Goal: Information Seeking & Learning: Learn about a topic

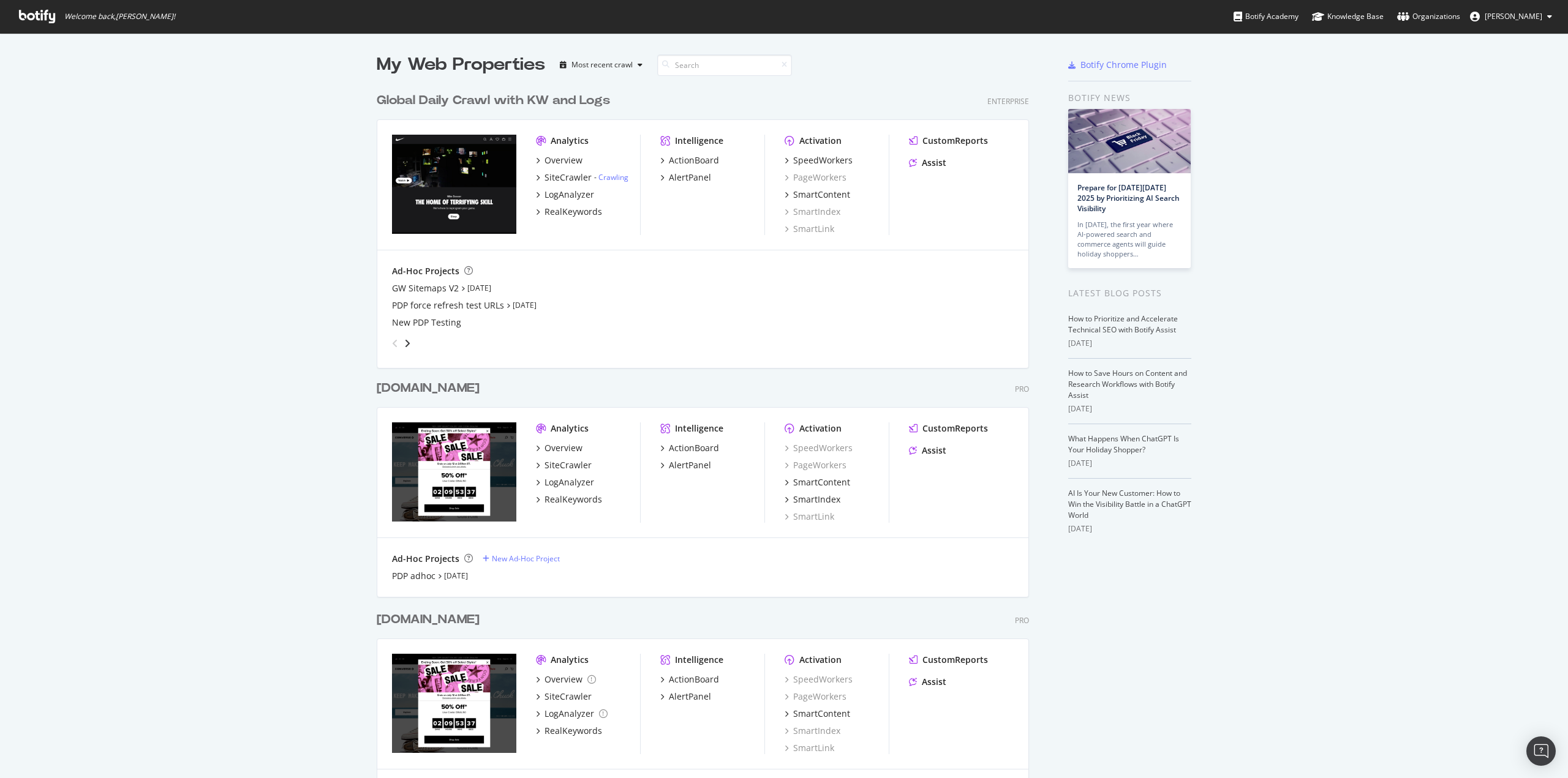
scroll to position [52, 0]
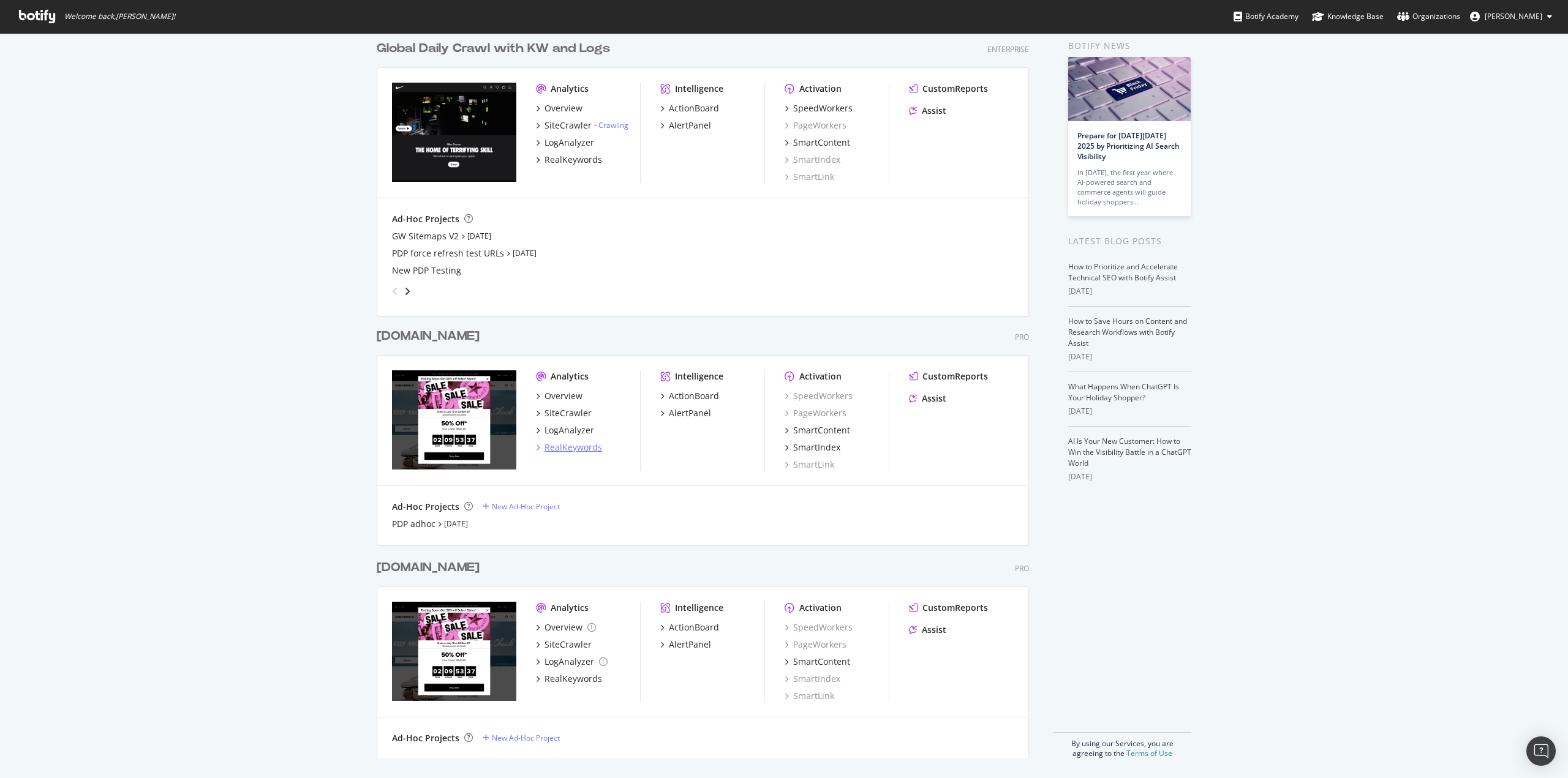
click at [567, 445] on div "RealKeywords" at bounding box center [574, 447] width 58 height 12
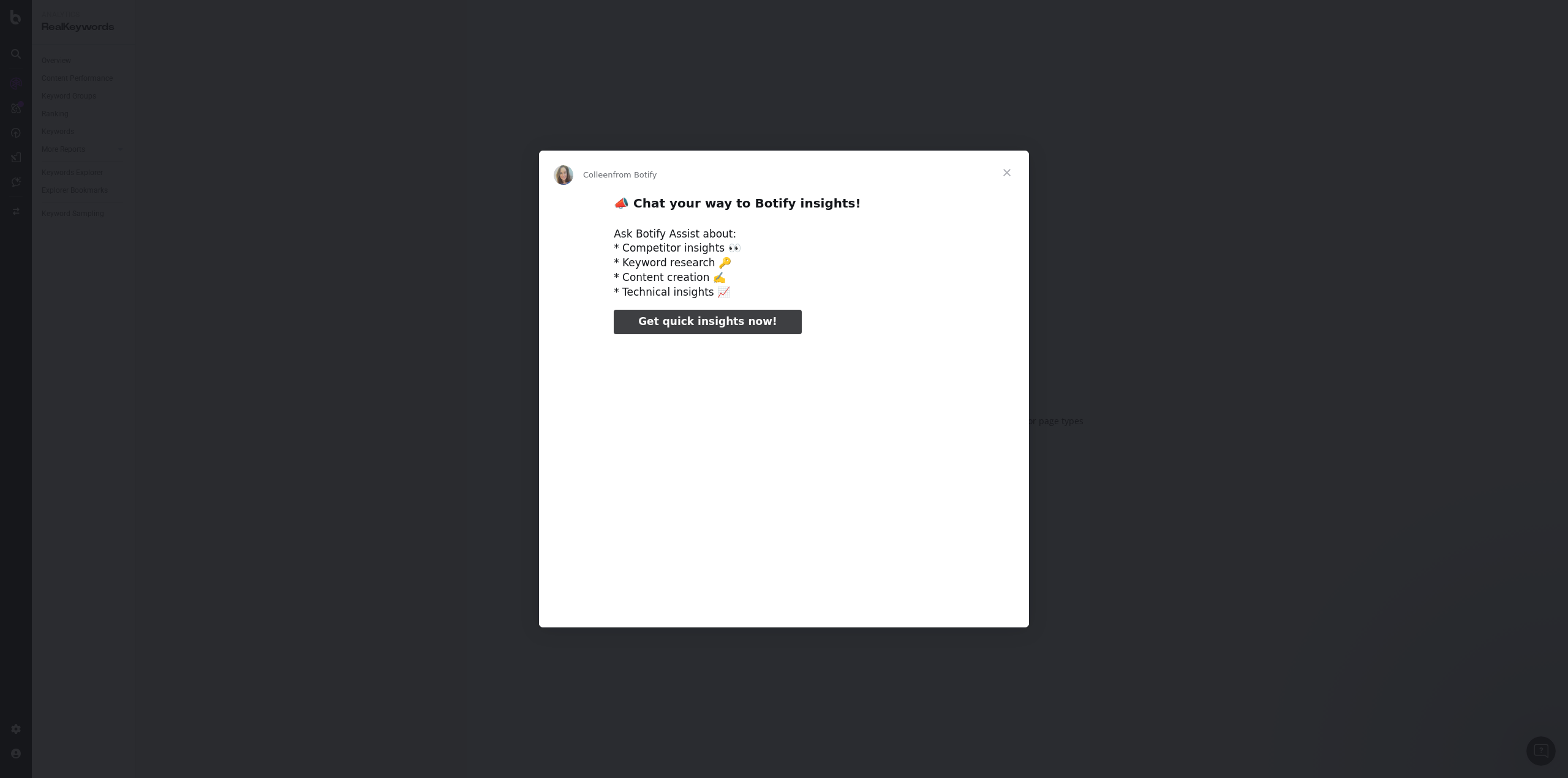
type input "79430"
click at [1004, 176] on span "Close" at bounding box center [1007, 173] width 44 height 44
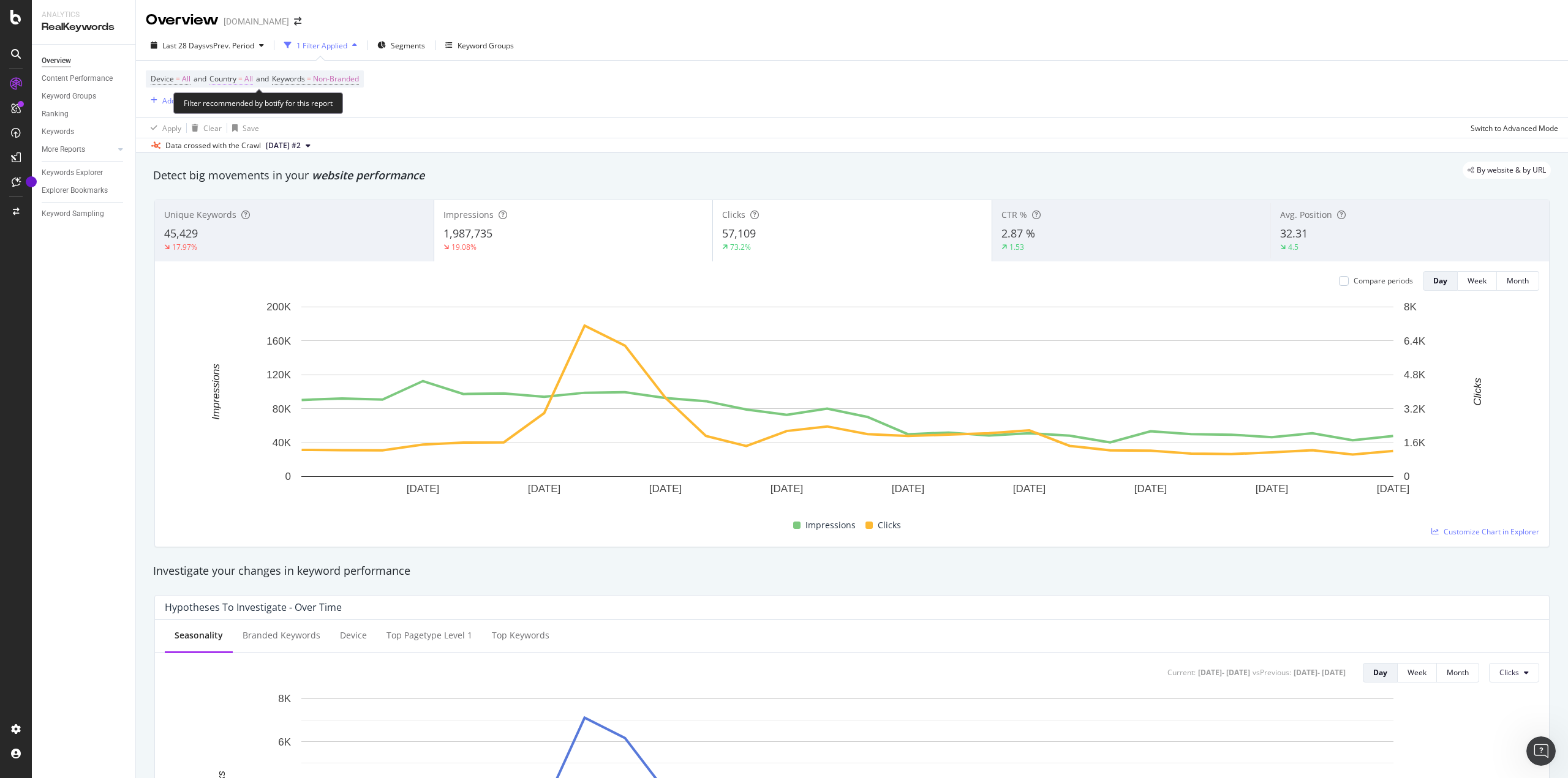
click at [246, 78] on span "Country = All" at bounding box center [231, 79] width 43 height 11
click at [233, 107] on icon at bounding box center [236, 107] width 8 height 8
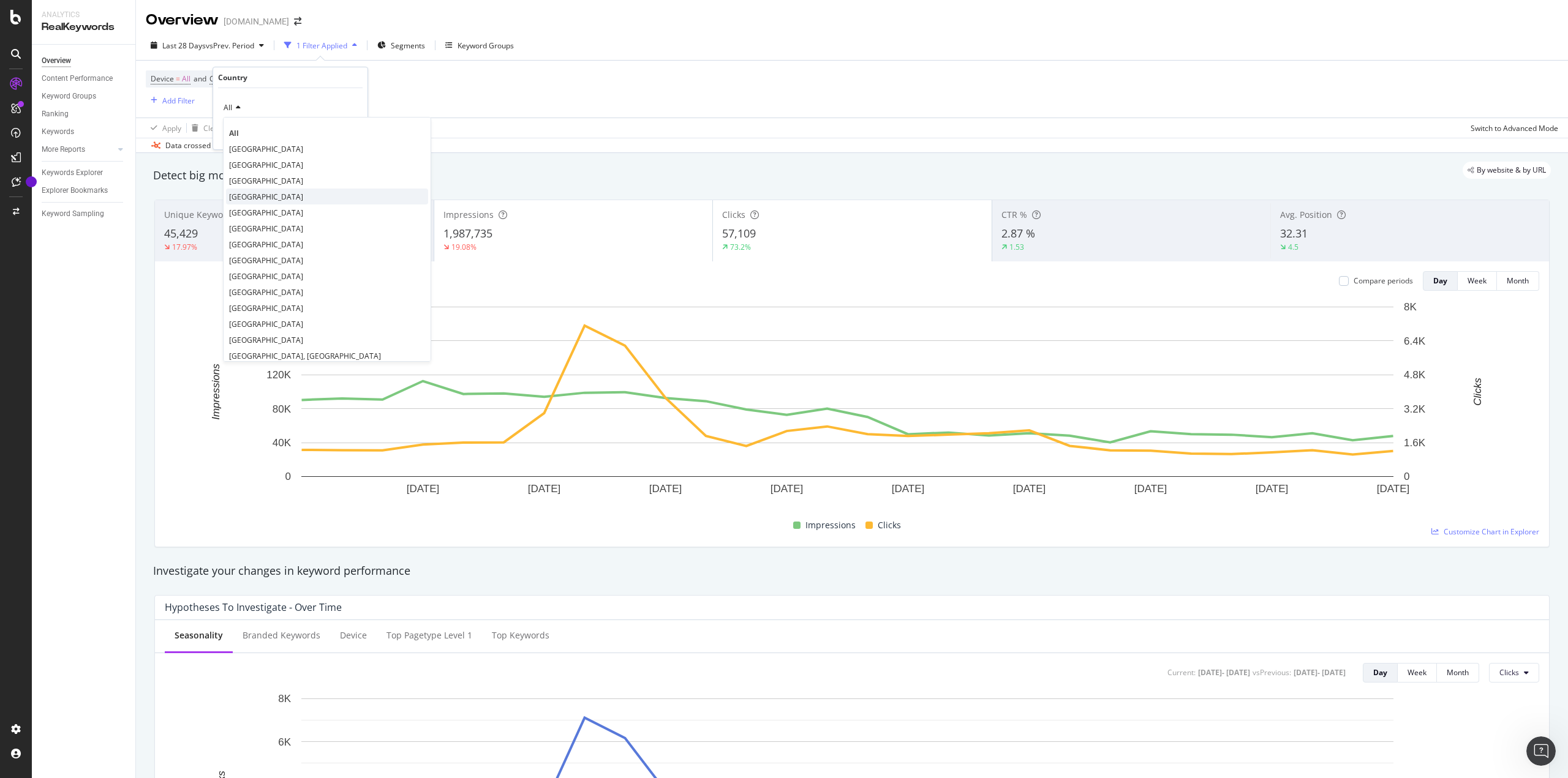
click at [249, 192] on span "[GEOGRAPHIC_DATA]" at bounding box center [266, 197] width 74 height 10
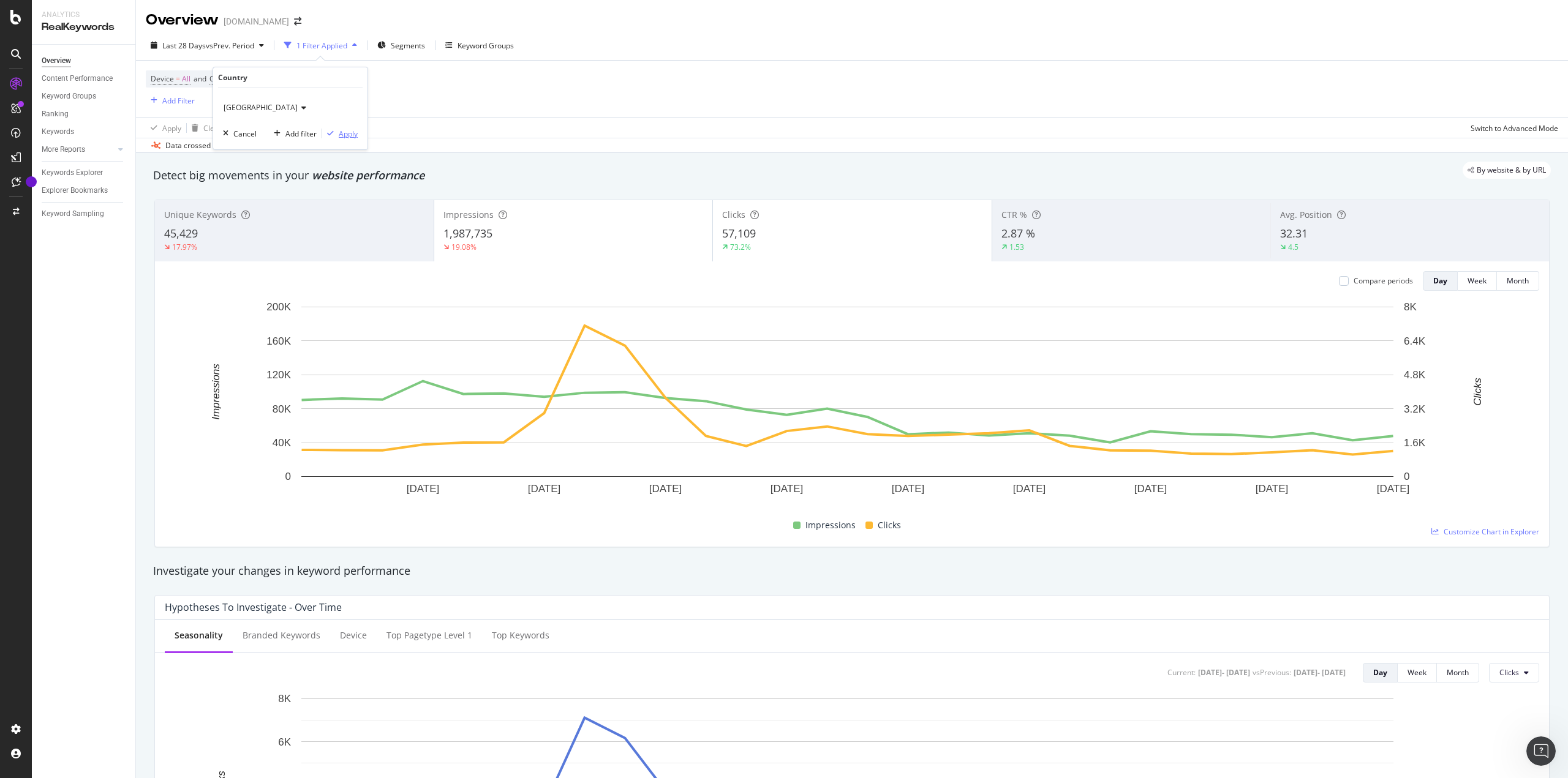
click at [342, 130] on div "Apply" at bounding box center [348, 133] width 19 height 10
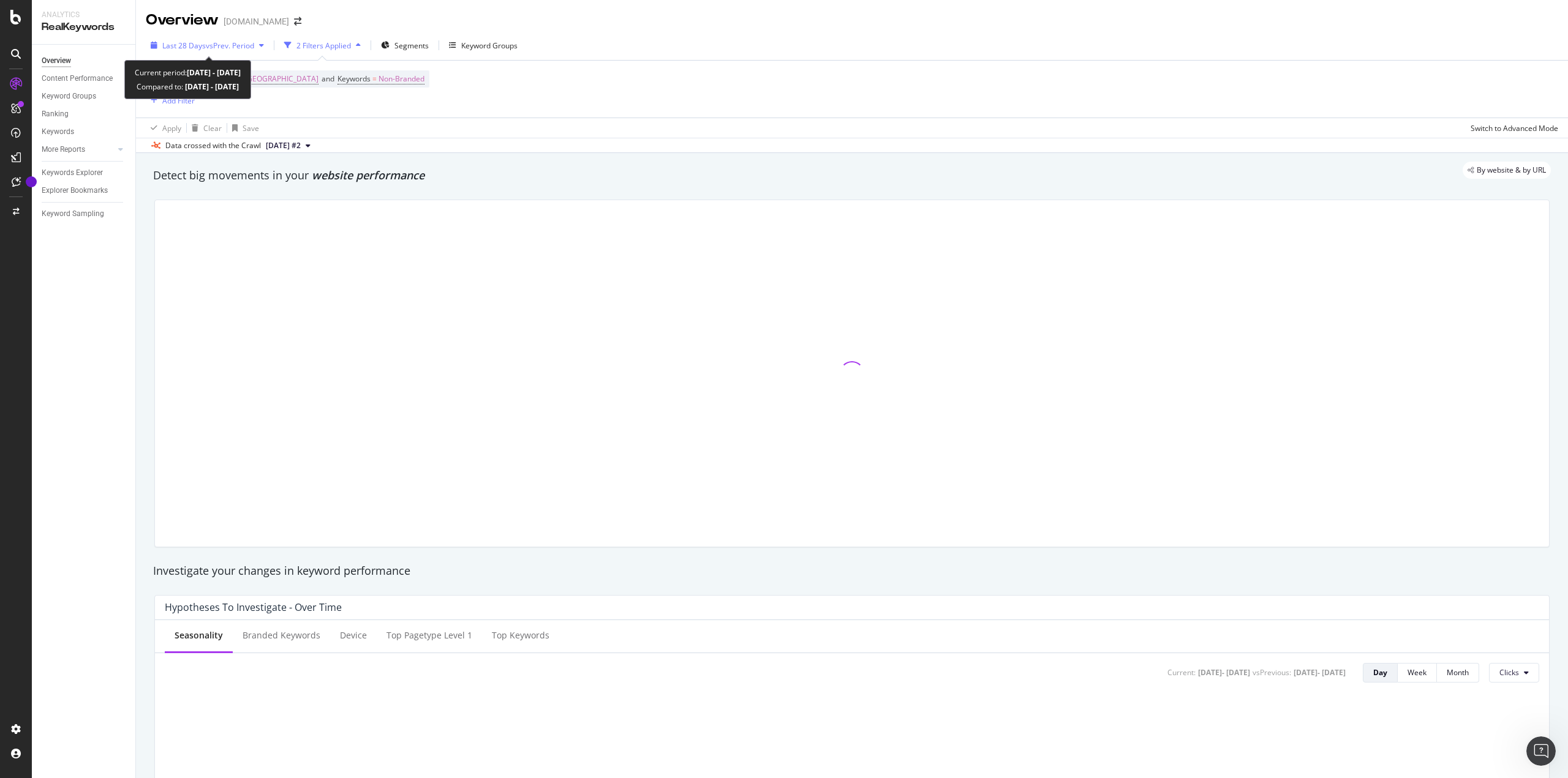
click at [224, 47] on span "vs Prev. Period" at bounding box center [230, 45] width 48 height 10
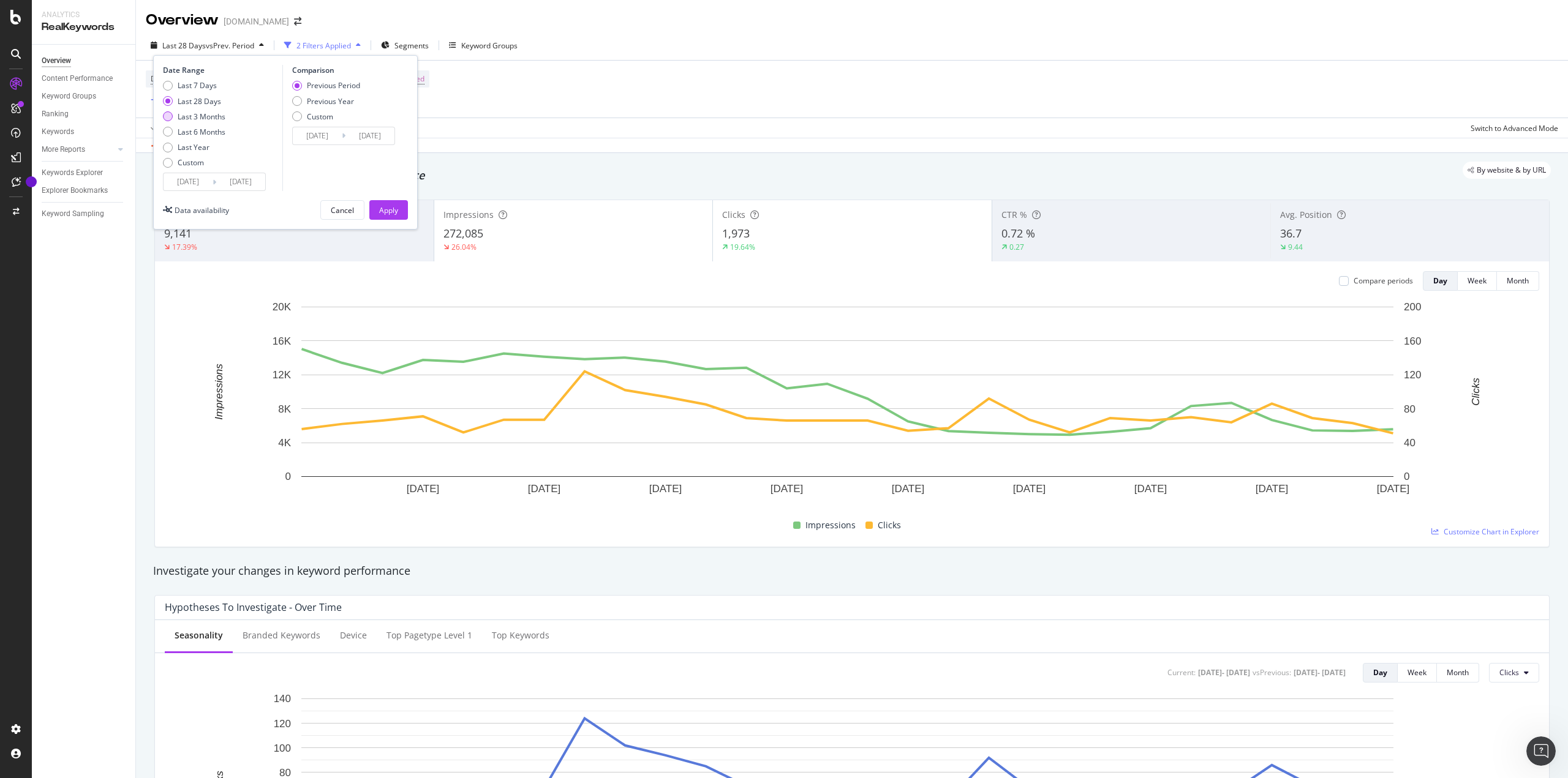
click at [204, 115] on div "Last 3 Months" at bounding box center [201, 116] width 47 height 10
type input "[DATE]"
click at [338, 106] on div "Previous Year" at bounding box center [330, 101] width 47 height 10
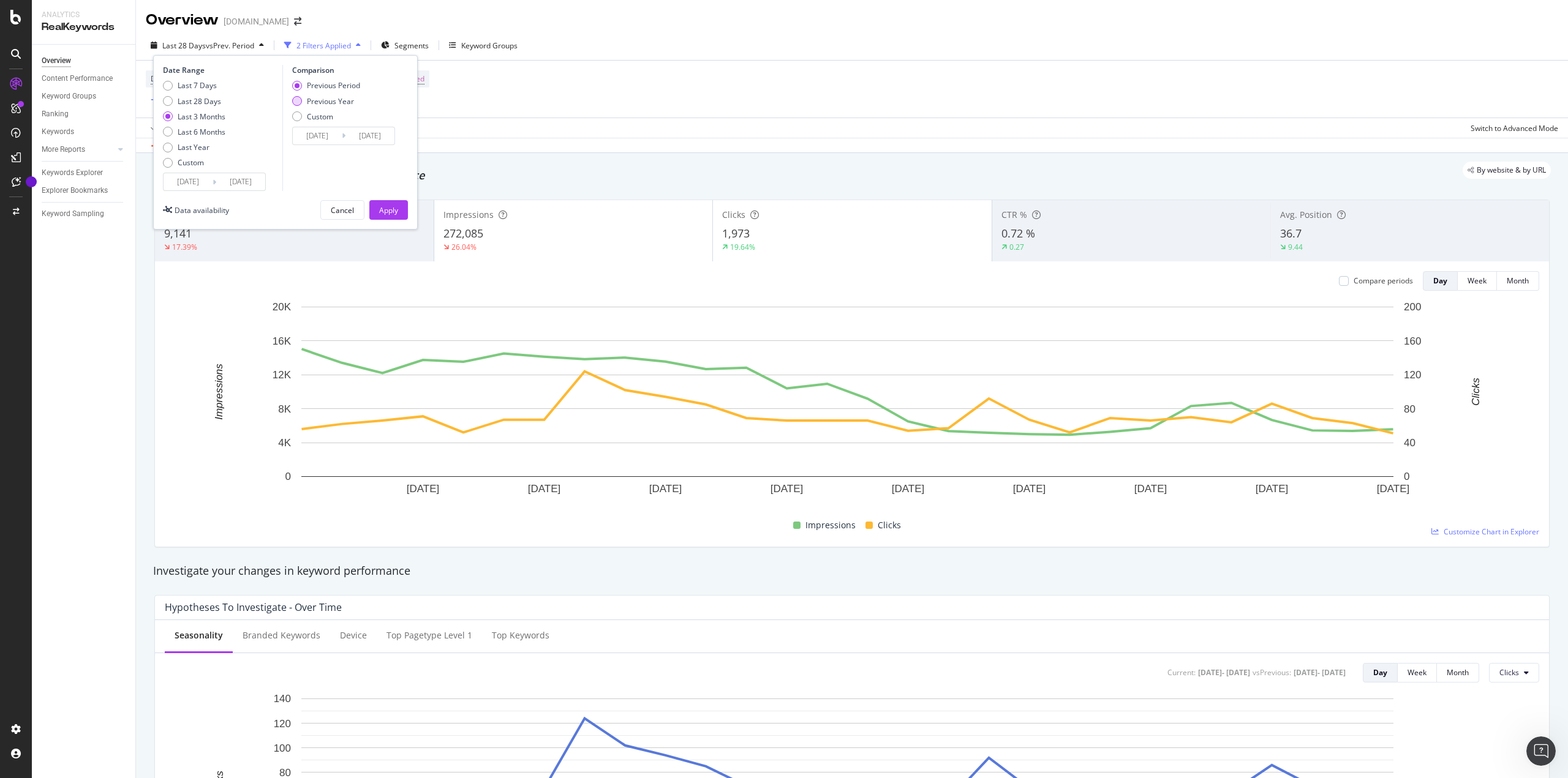
type input "[DATE]"
click at [383, 212] on div "Apply" at bounding box center [389, 210] width 19 height 10
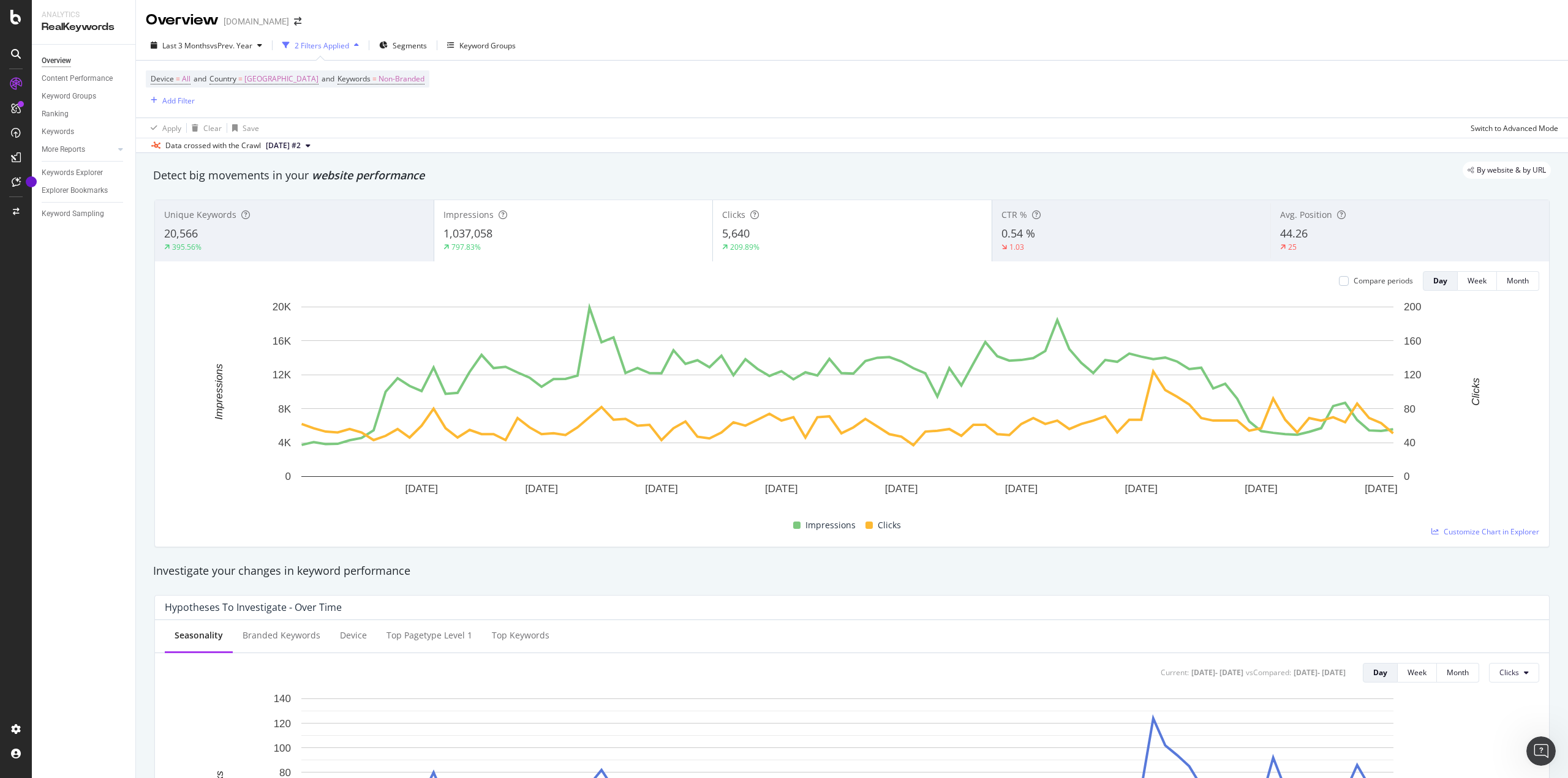
click at [847, 263] on div "Compare periods Day Week Month [DATE] [DATE] [DATE] [DATE] [DATE] [DATE] [DATE]…" at bounding box center [851, 403] width 1394 height 285
click at [395, 76] on span "Non-Branded" at bounding box center [401, 78] width 46 height 17
click at [355, 107] on span "Non-Branded" at bounding box center [362, 107] width 51 height 10
click at [378, 203] on span "All" at bounding box center [410, 203] width 125 height 11
click at [471, 134] on div "Apply" at bounding box center [462, 133] width 19 height 10
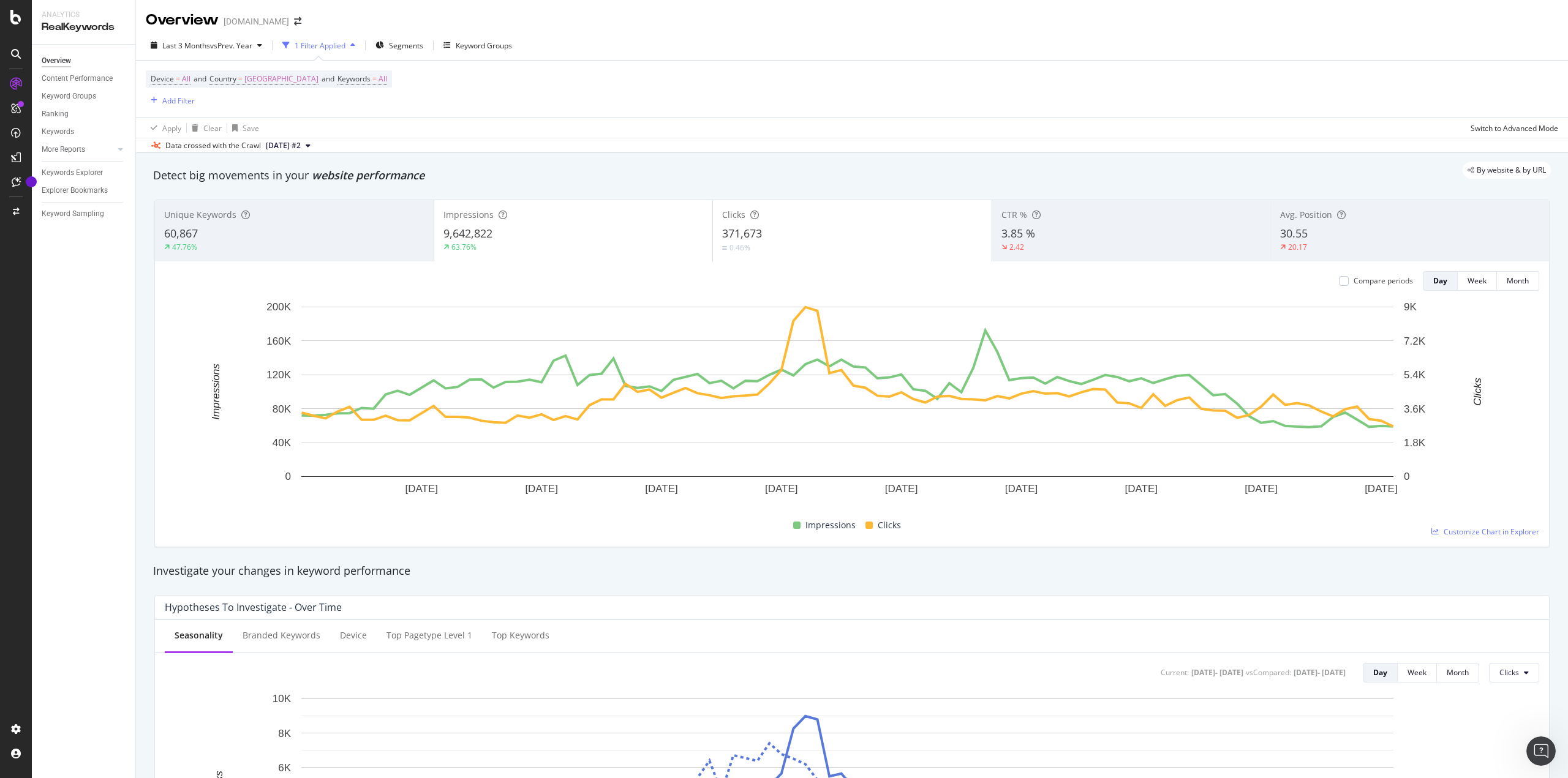
click at [1343, 253] on div "Avg. Position 30.55 20.17" at bounding box center [1409, 231] width 279 height 55
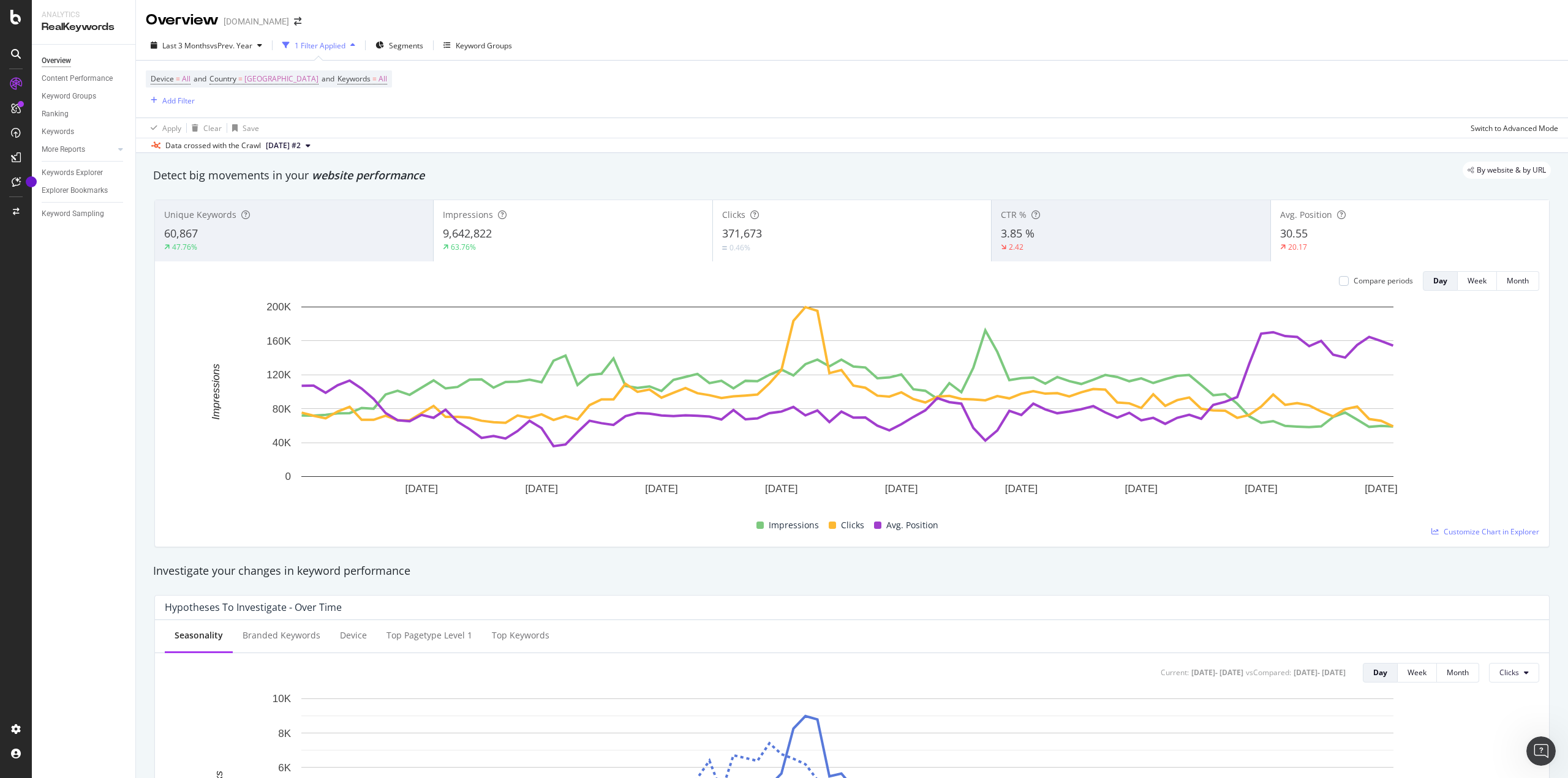
click at [1296, 219] on span "Avg. Position" at bounding box center [1306, 214] width 52 height 12
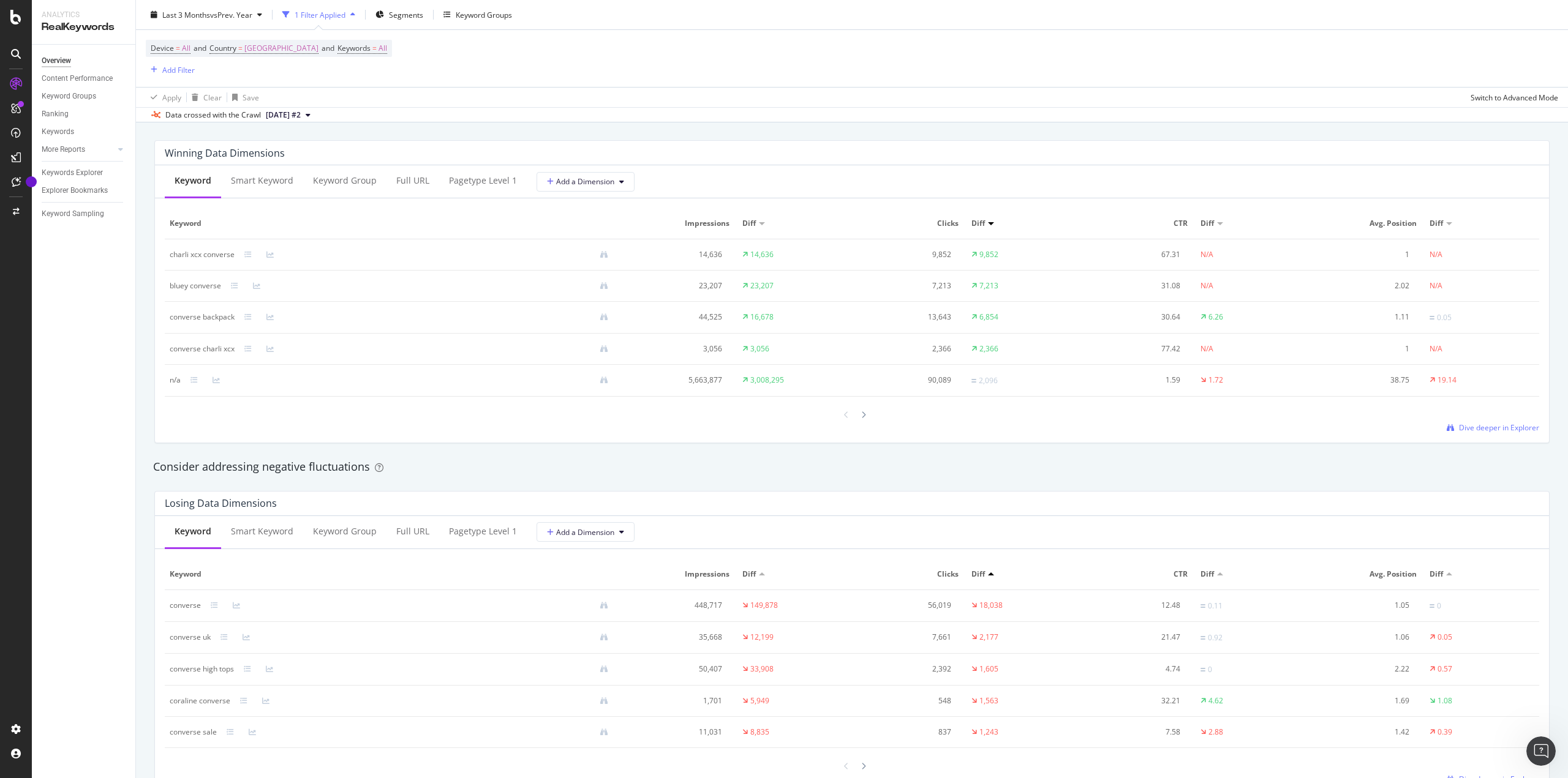
scroll to position [1092, 0]
click at [861, 409] on div at bounding box center [864, 412] width 11 height 16
click at [861, 409] on div at bounding box center [864, 411] width 11 height 16
click at [861, 408] on icon at bounding box center [863, 410] width 5 height 8
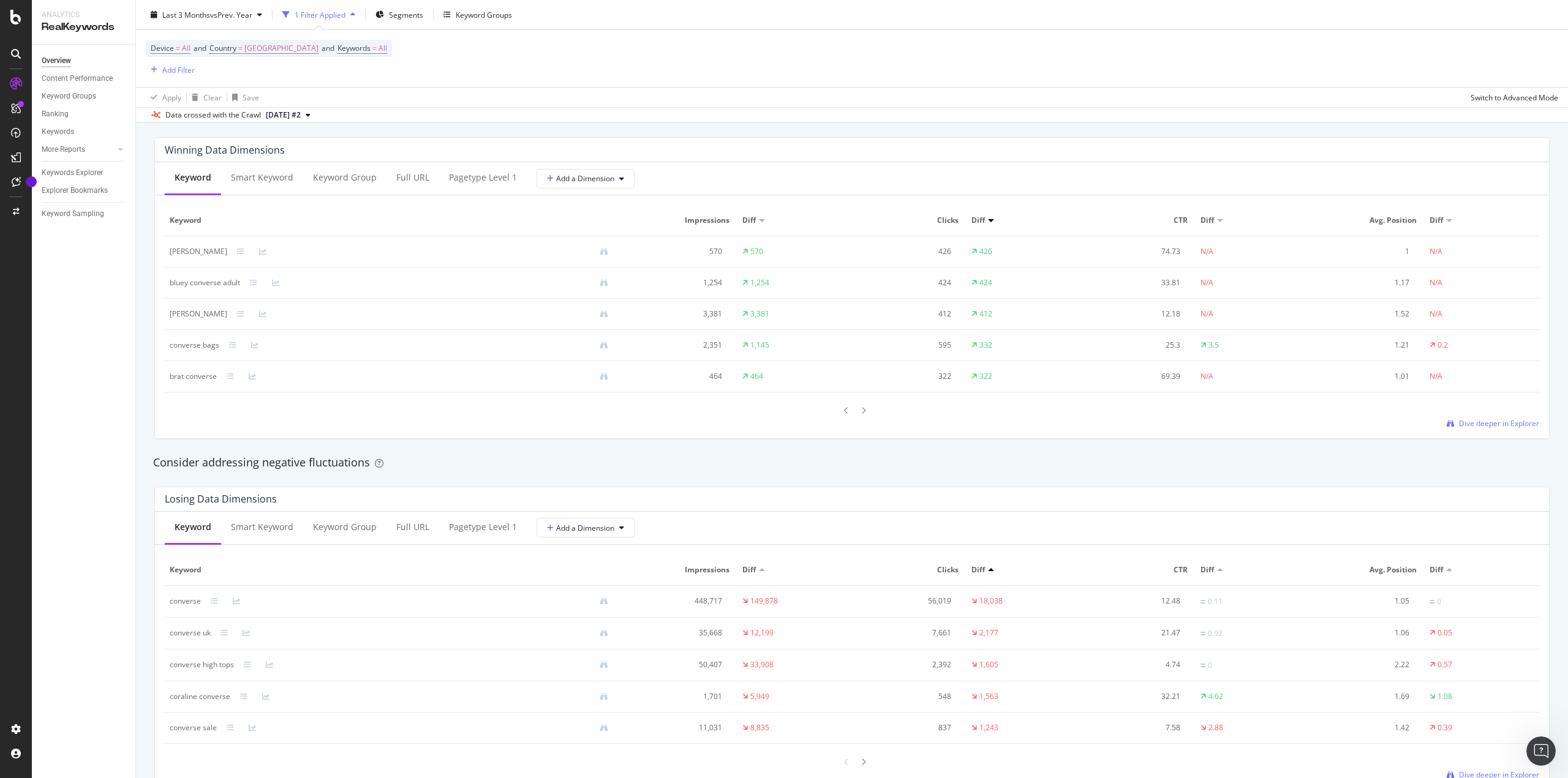
click at [861, 408] on icon at bounding box center [863, 410] width 5 height 8
click at [861, 408] on icon at bounding box center [863, 411] width 5 height 8
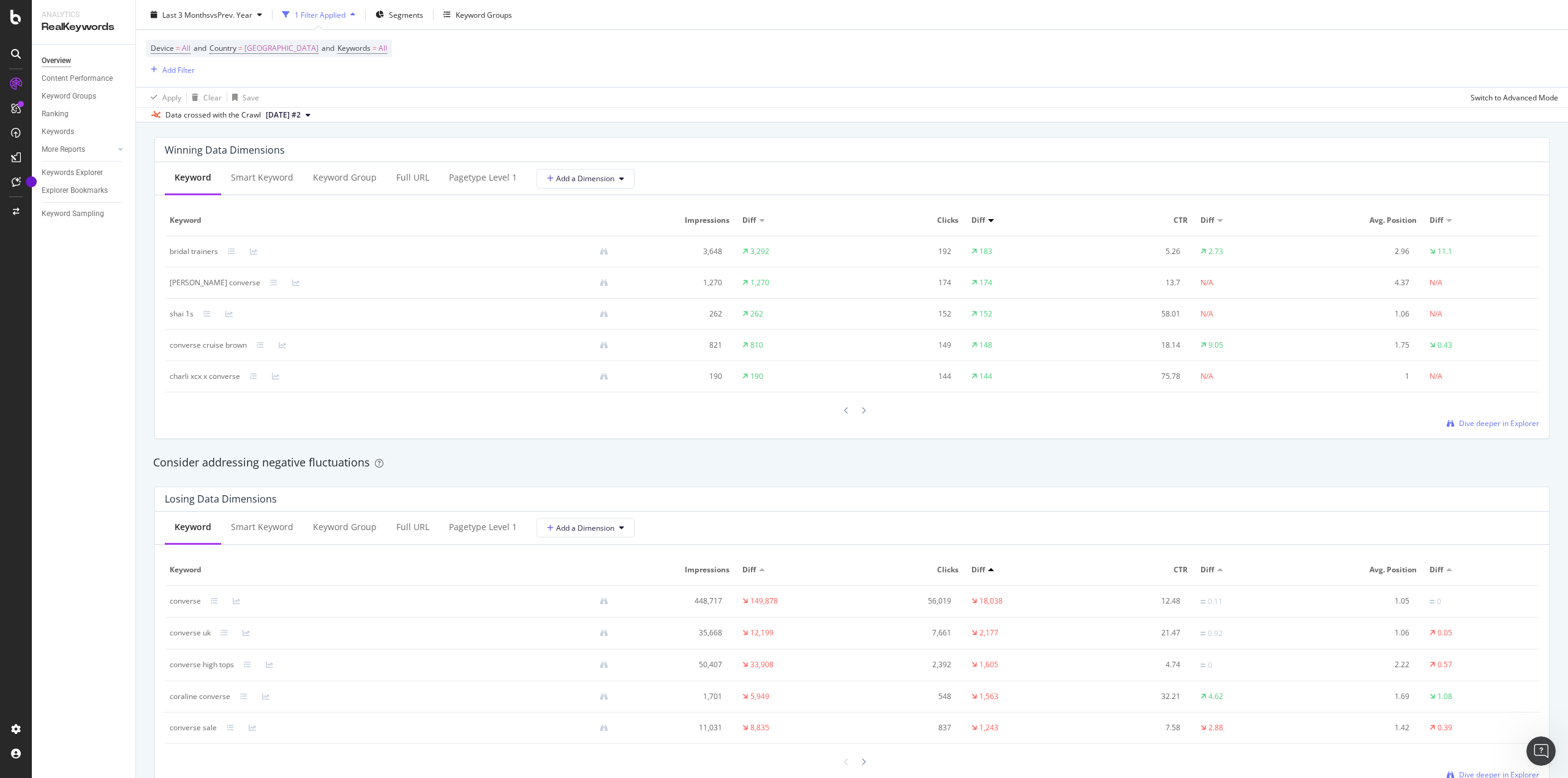
click at [861, 408] on icon at bounding box center [863, 410] width 5 height 8
click at [861, 408] on icon at bounding box center [863, 411] width 5 height 8
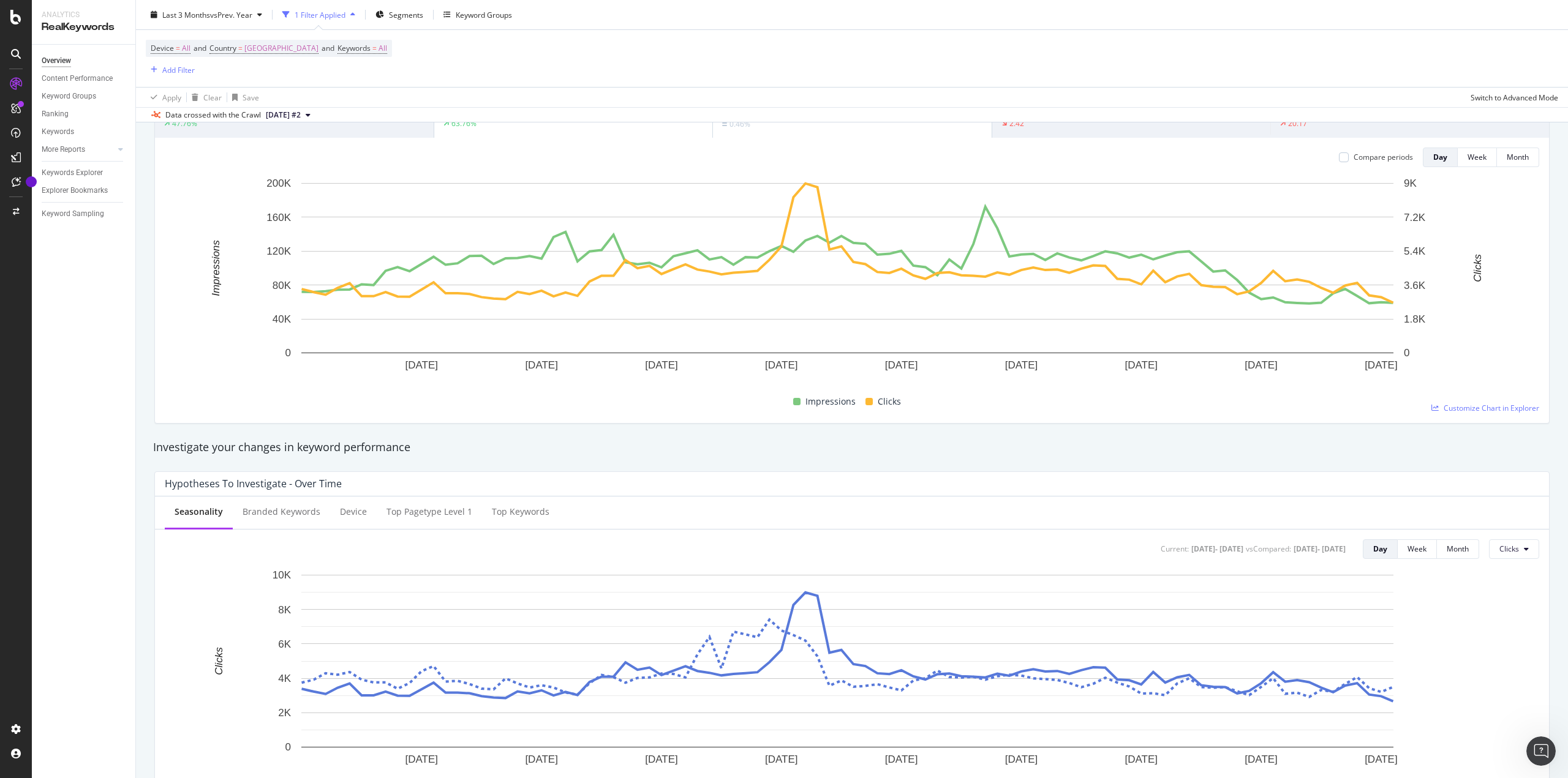
scroll to position [0, 0]
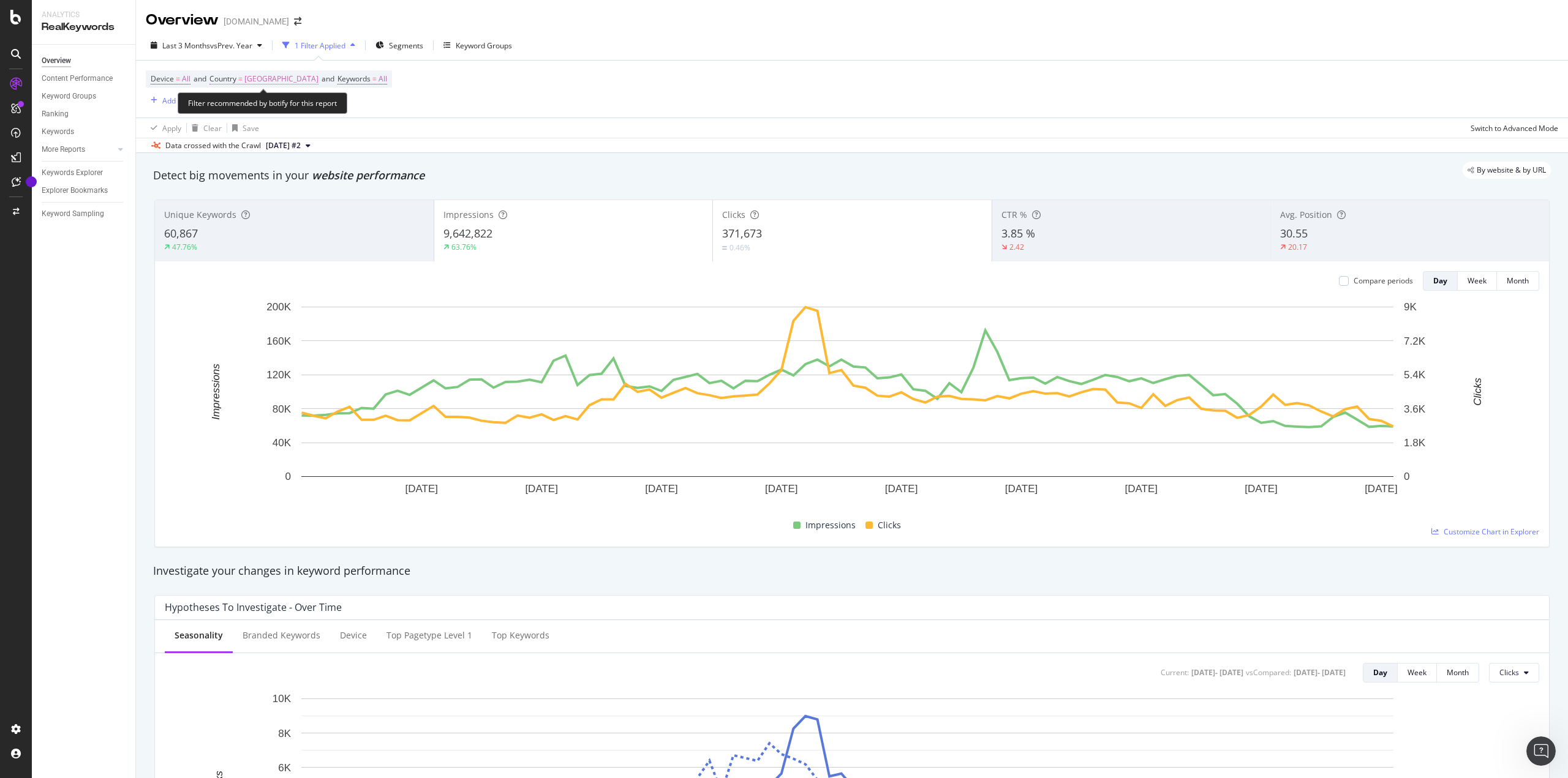
click at [273, 77] on span "[GEOGRAPHIC_DATA]" at bounding box center [281, 78] width 74 height 17
click at [272, 103] on span "[GEOGRAPHIC_DATA]" at bounding box center [261, 107] width 74 height 10
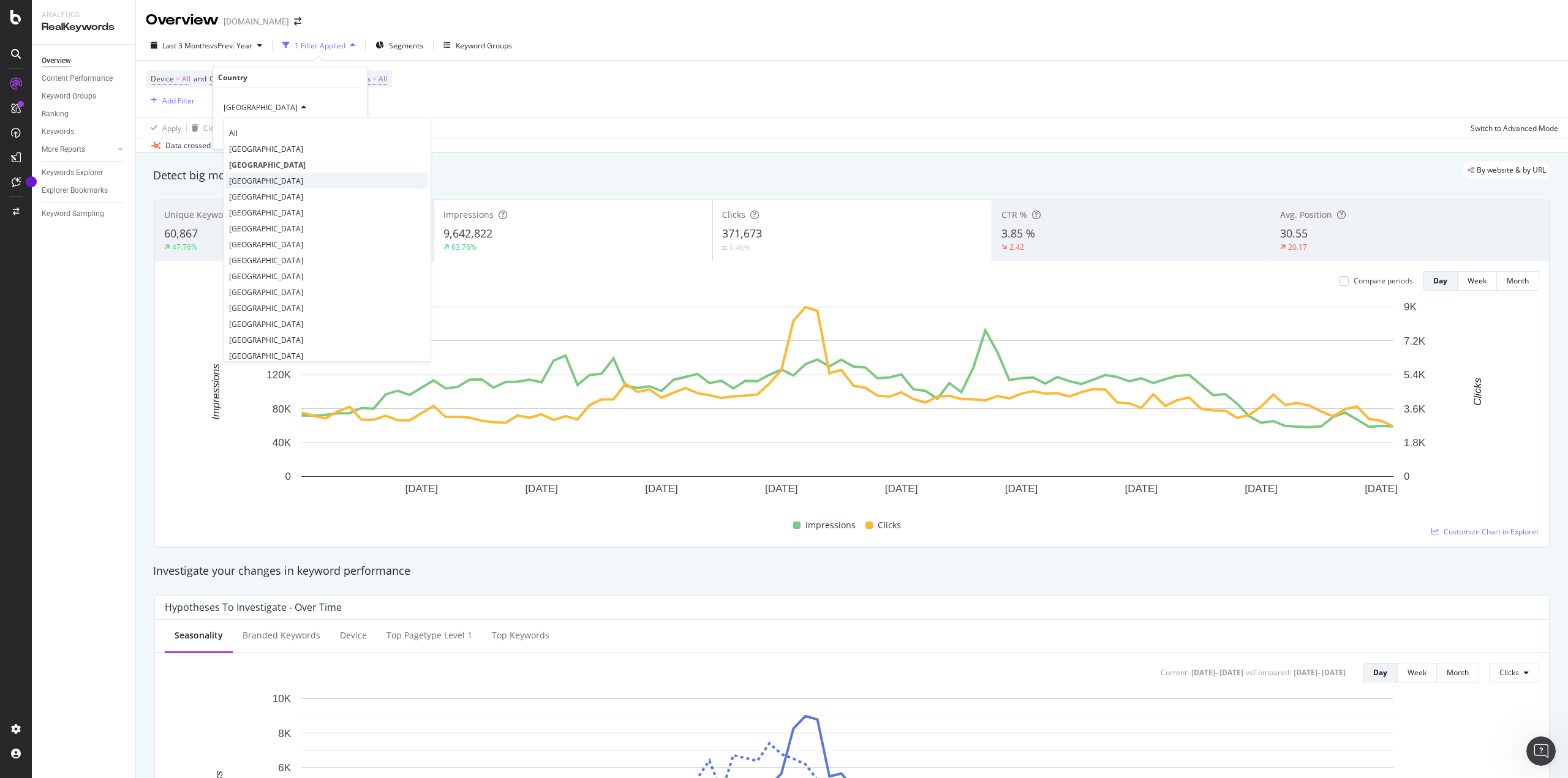
click at [260, 179] on div "[GEOGRAPHIC_DATA]" at bounding box center [327, 180] width 202 height 16
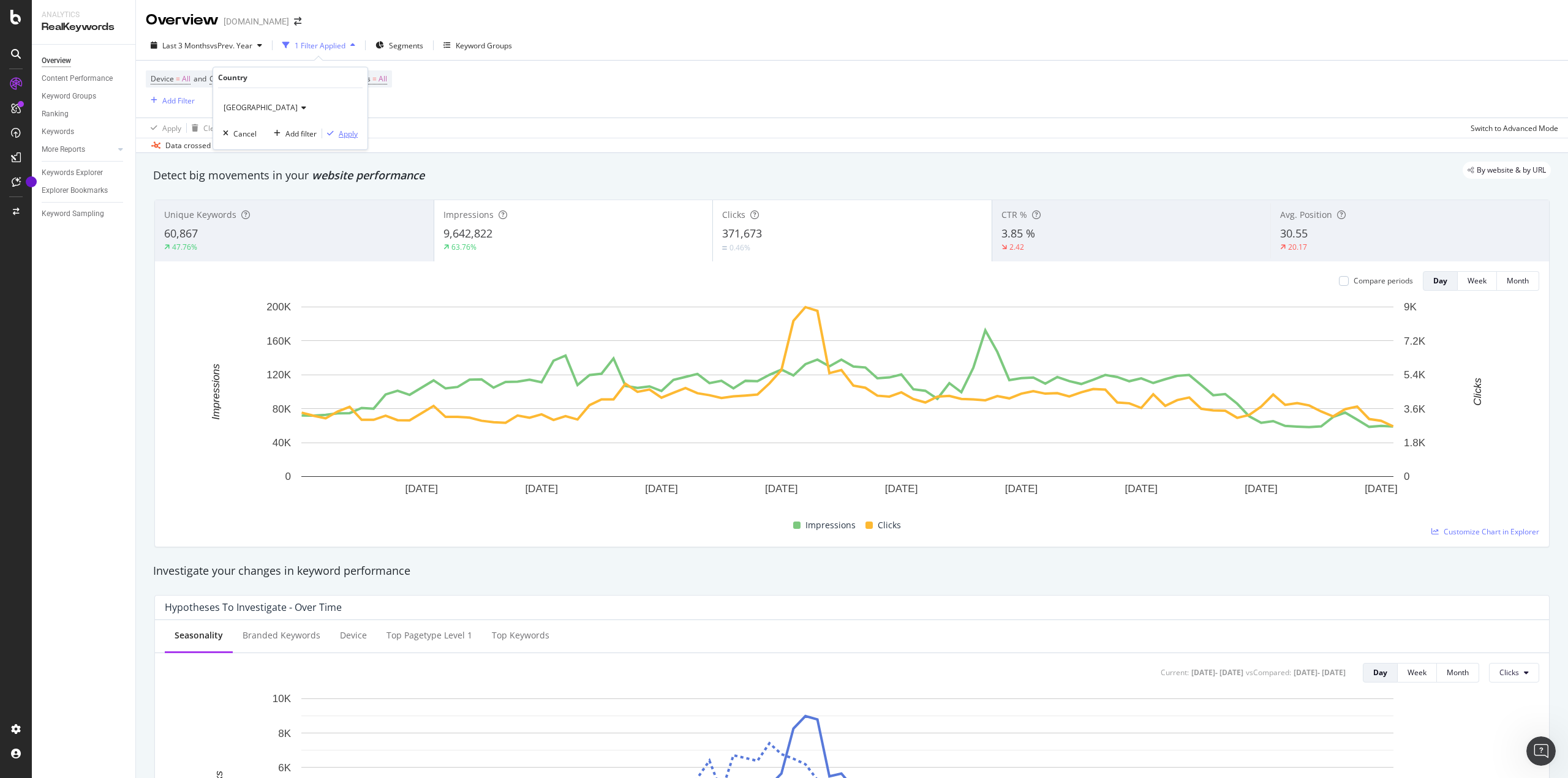
click at [350, 127] on button "Apply" at bounding box center [340, 133] width 36 height 12
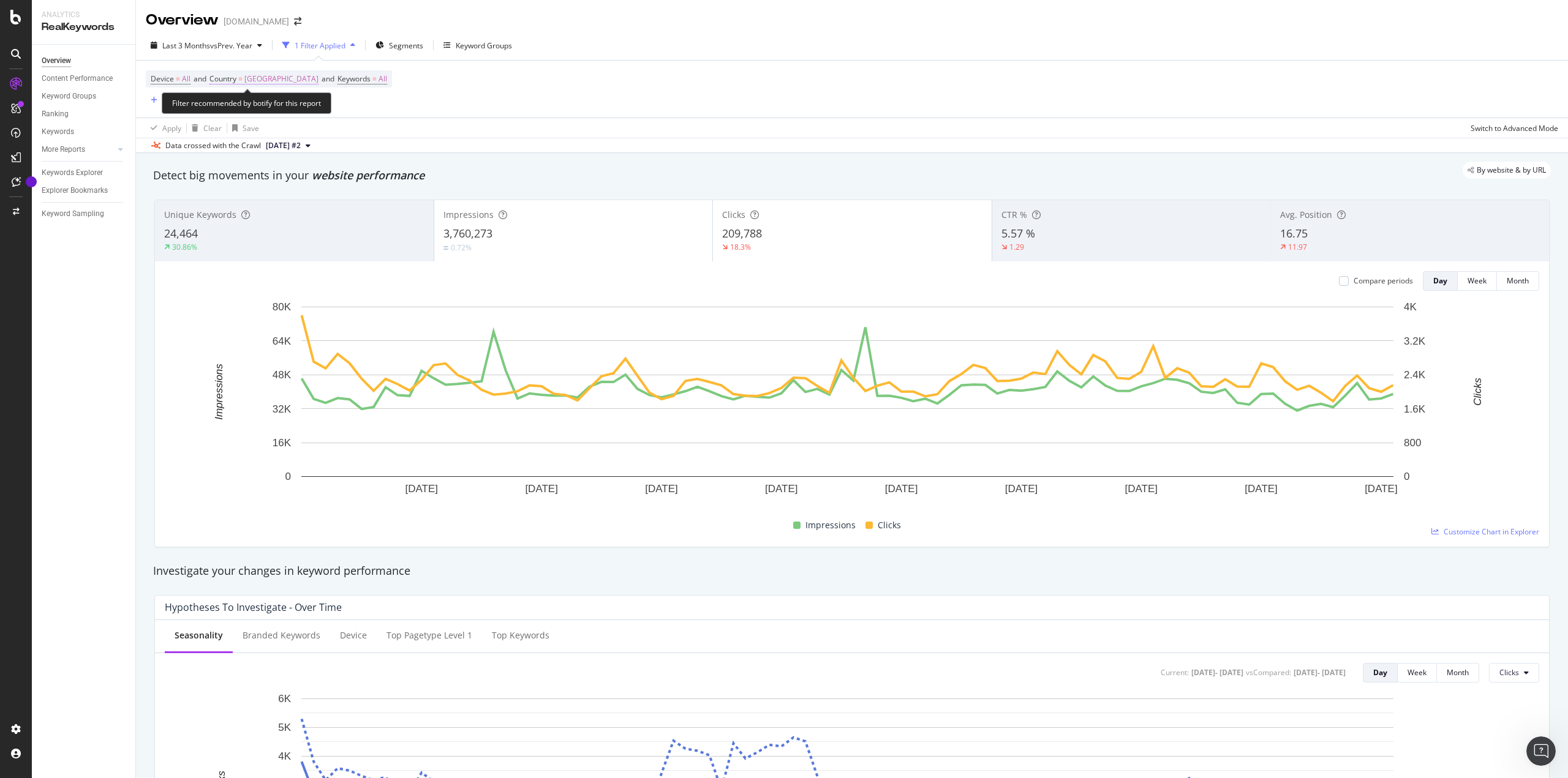
click at [261, 85] on span "[GEOGRAPHIC_DATA]" at bounding box center [281, 78] width 74 height 17
click at [298, 107] on icon at bounding box center [302, 107] width 8 height 8
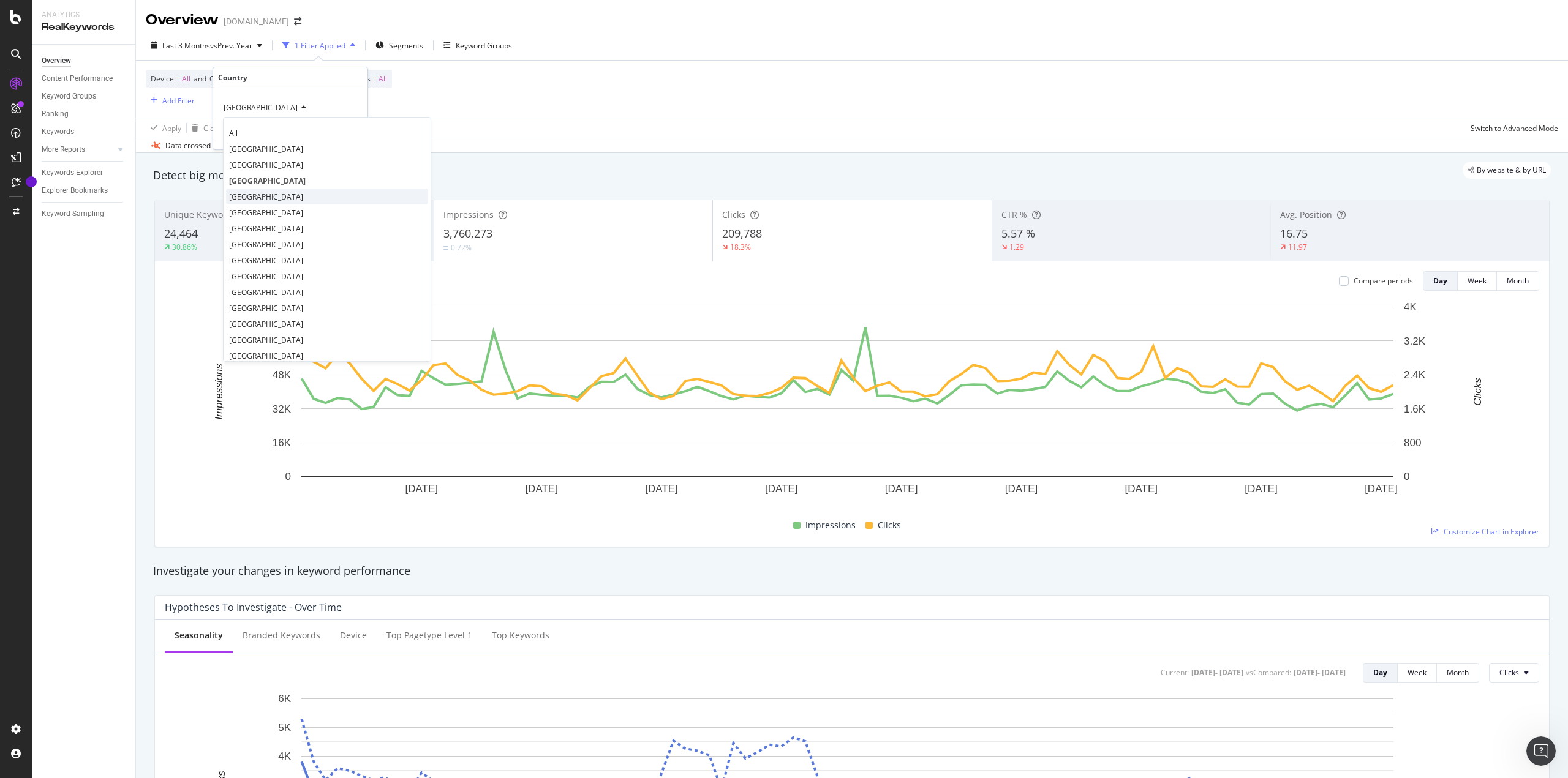
click at [260, 199] on div "[GEOGRAPHIC_DATA]" at bounding box center [327, 196] width 202 height 16
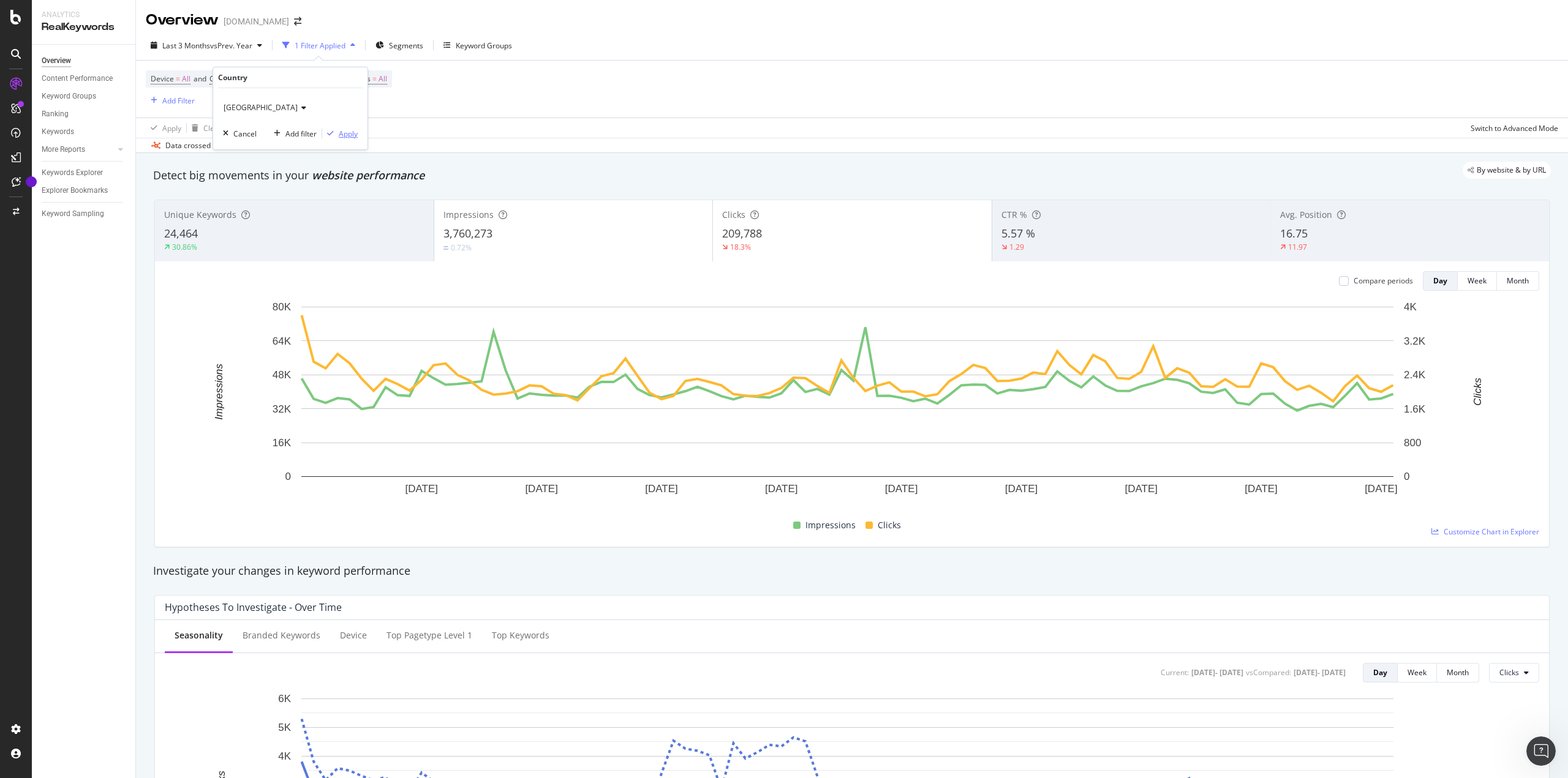
click at [353, 131] on div "Apply" at bounding box center [348, 133] width 19 height 10
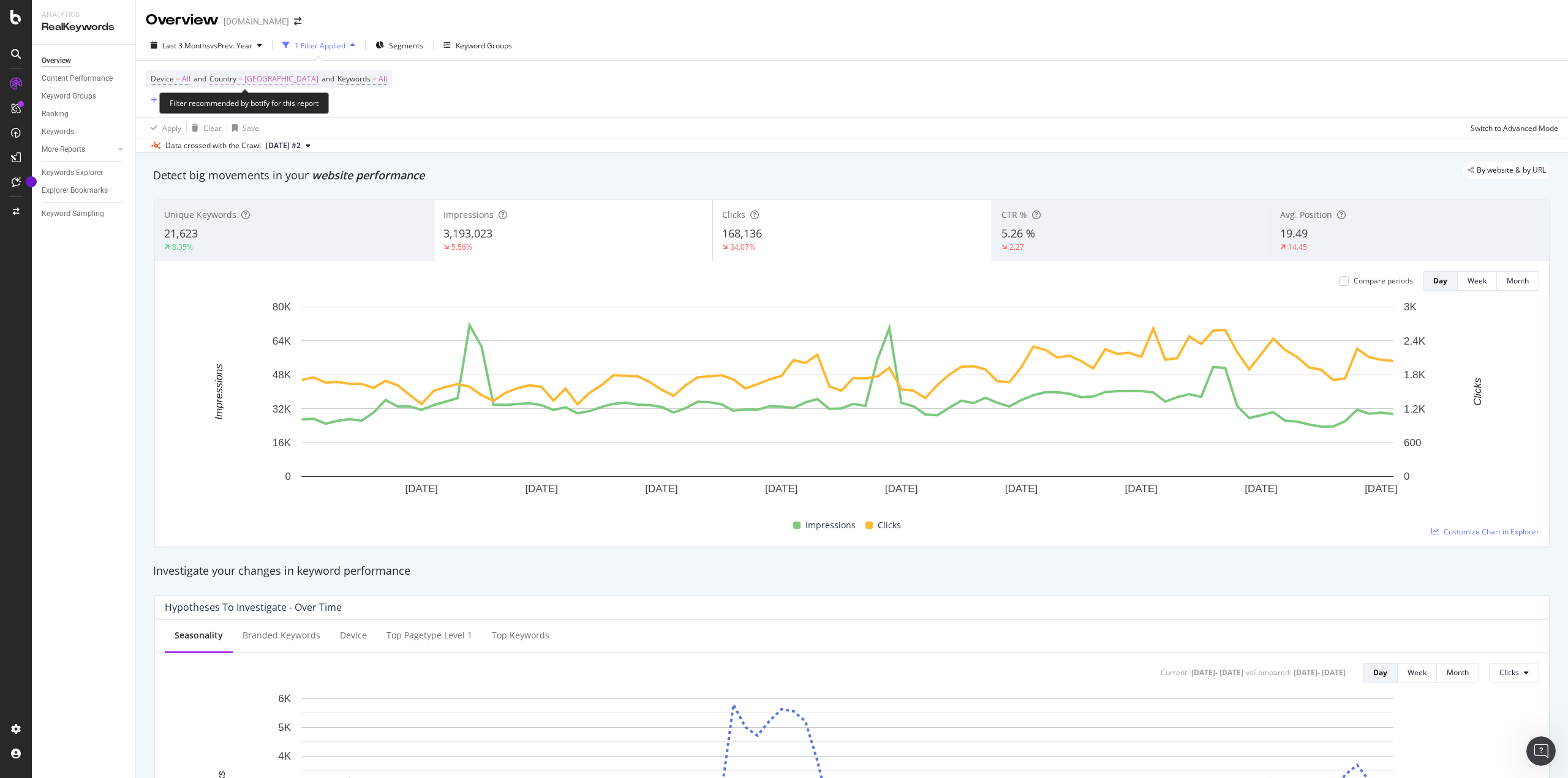
click at [259, 79] on span "[GEOGRAPHIC_DATA]" at bounding box center [281, 78] width 74 height 17
click at [298, 110] on icon at bounding box center [302, 107] width 8 height 8
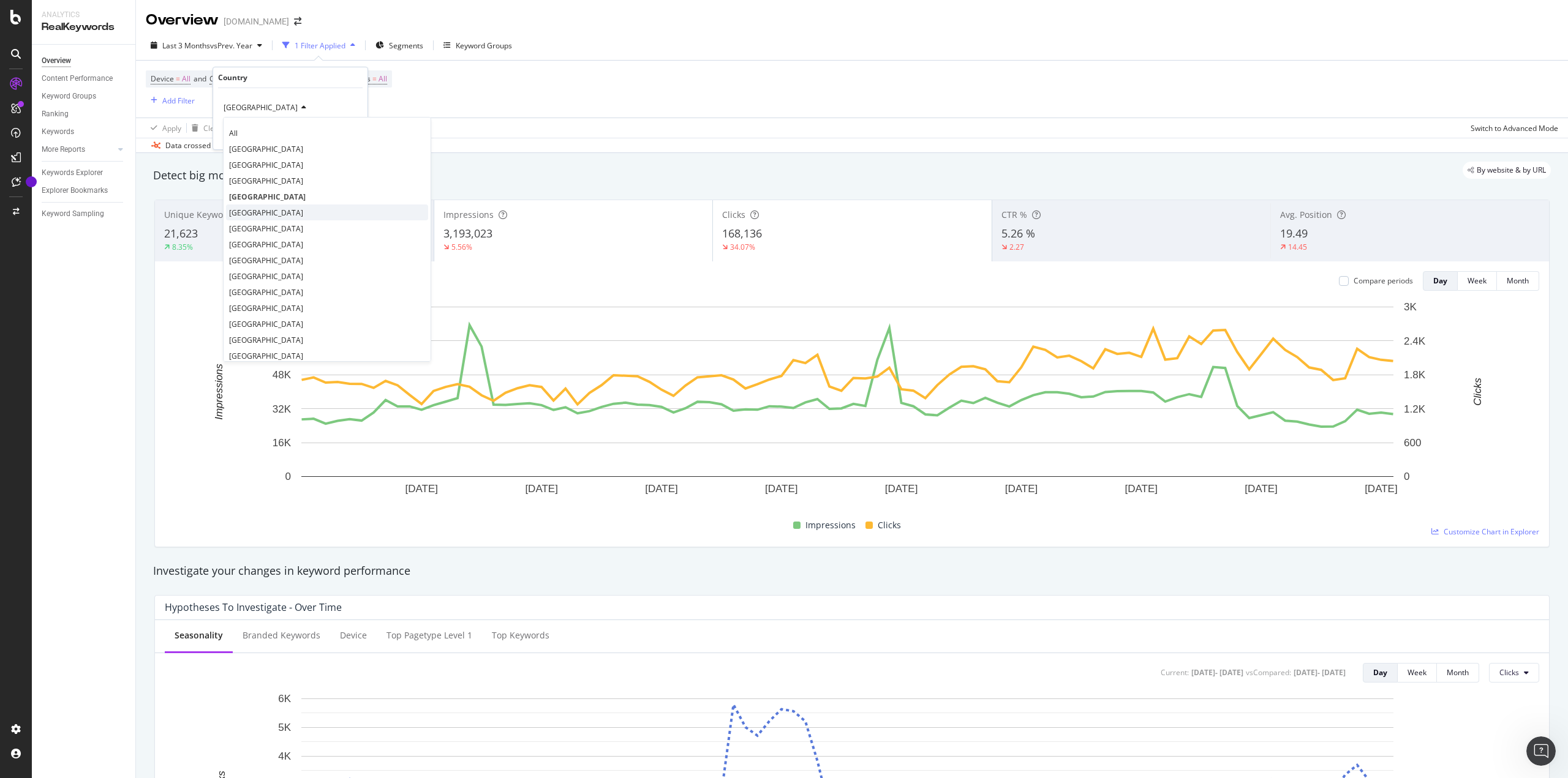
click at [272, 211] on div "[GEOGRAPHIC_DATA]" at bounding box center [327, 212] width 202 height 16
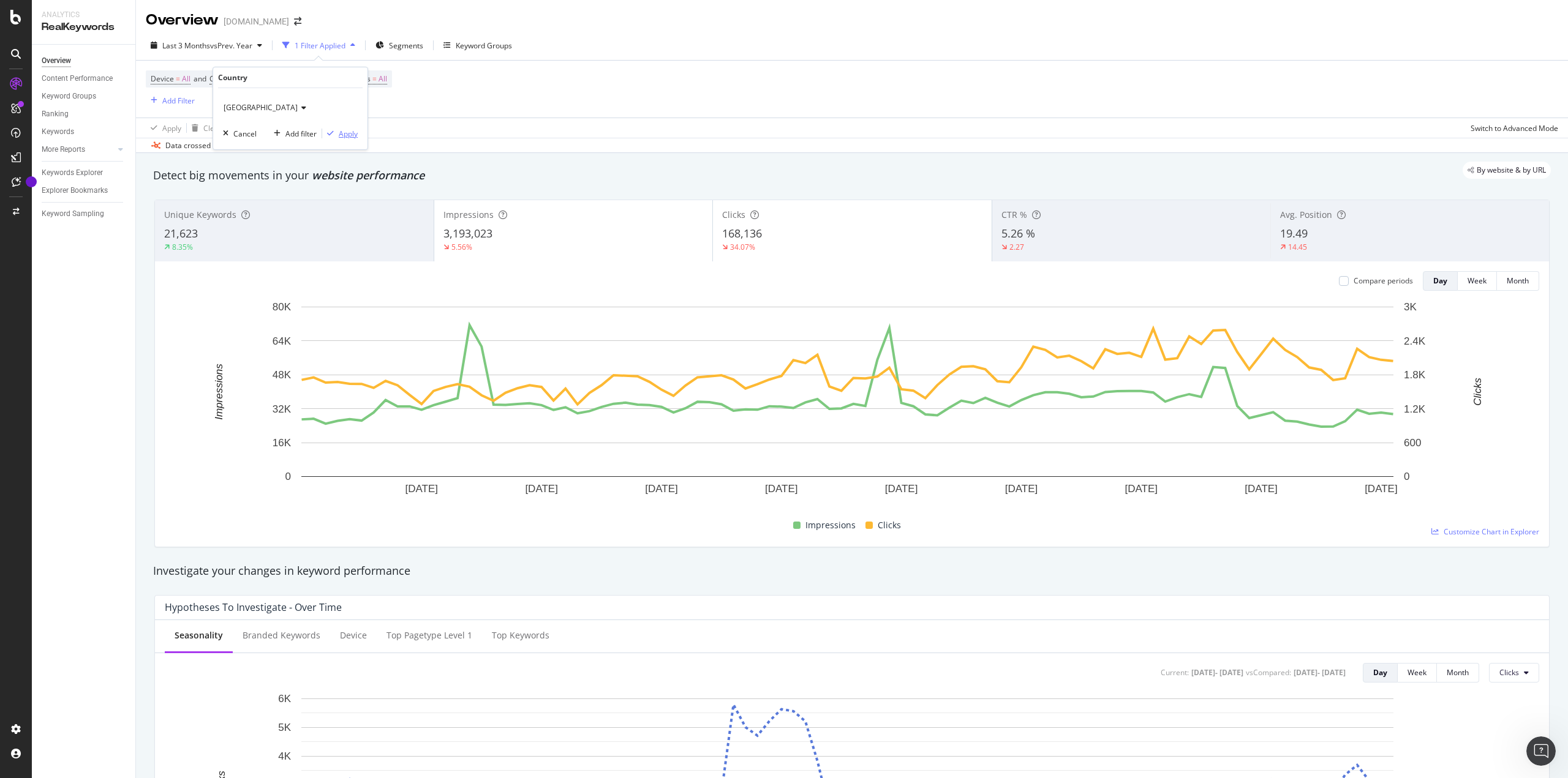
click at [345, 135] on div "Apply" at bounding box center [348, 133] width 19 height 10
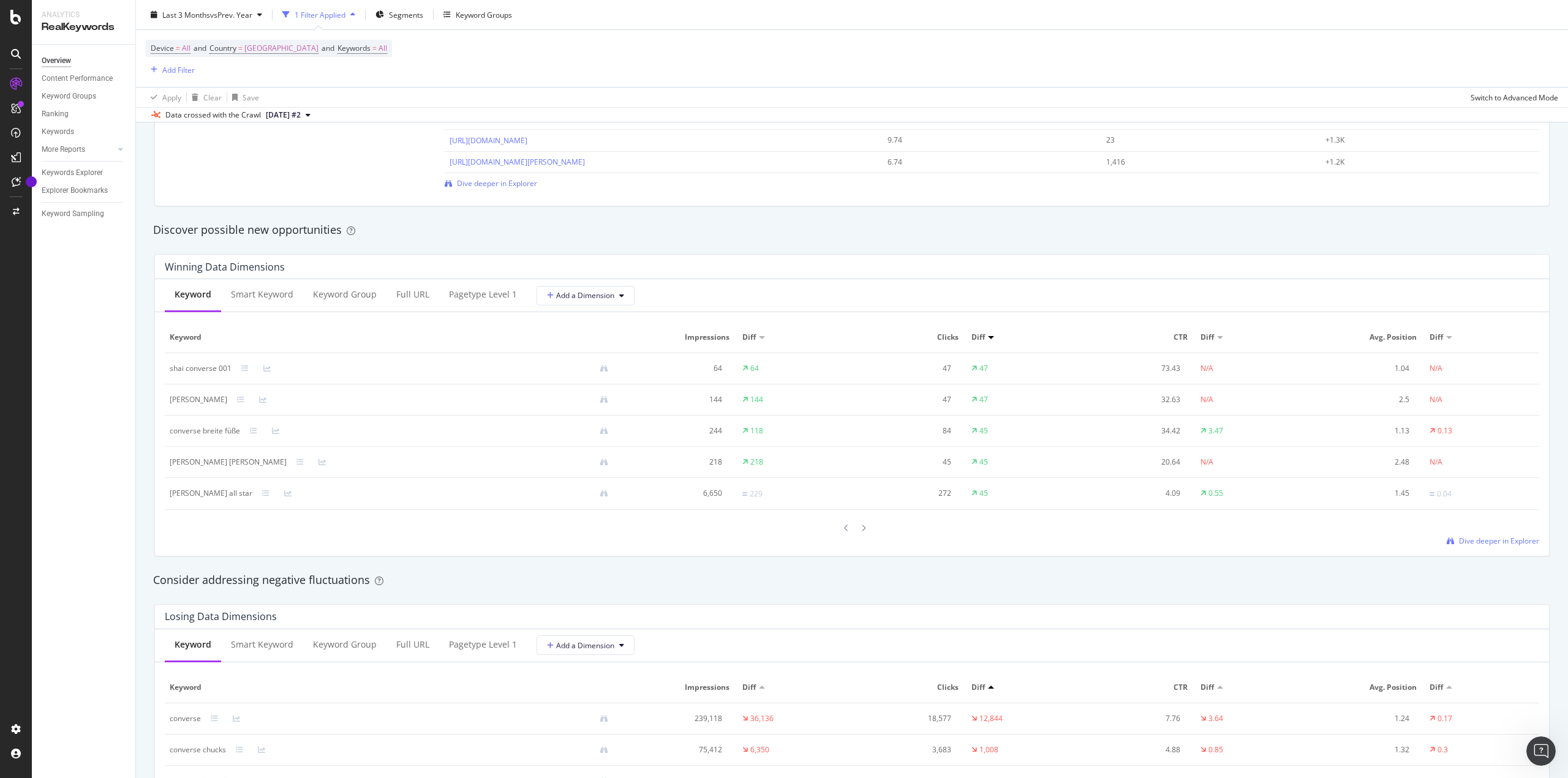
scroll to position [974, 0]
click at [743, 340] on span "Diff" at bounding box center [749, 339] width 14 height 11
click at [759, 337] on div "Diff" at bounding box center [794, 339] width 105 height 11
click at [759, 339] on div at bounding box center [761, 340] width 6 height 3
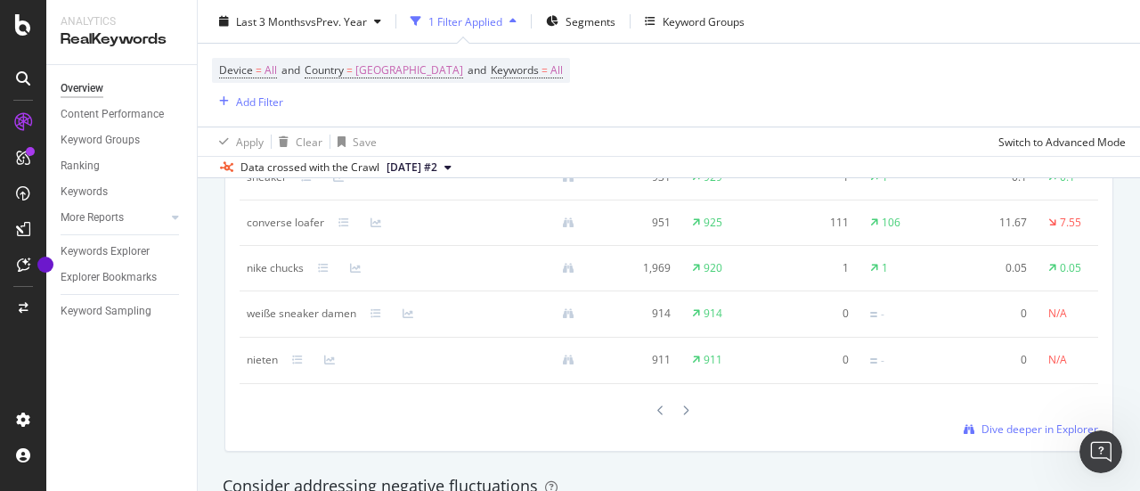
scroll to position [1778, 0]
